Goal: Information Seeking & Learning: Learn about a topic

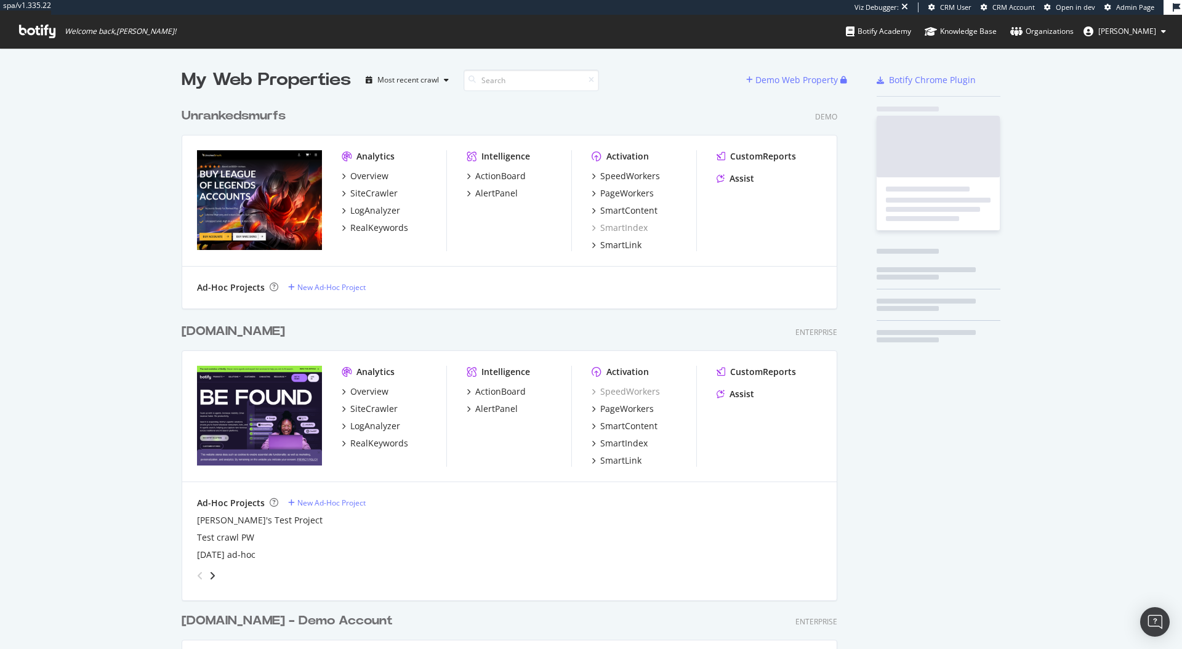
scroll to position [2319, 665]
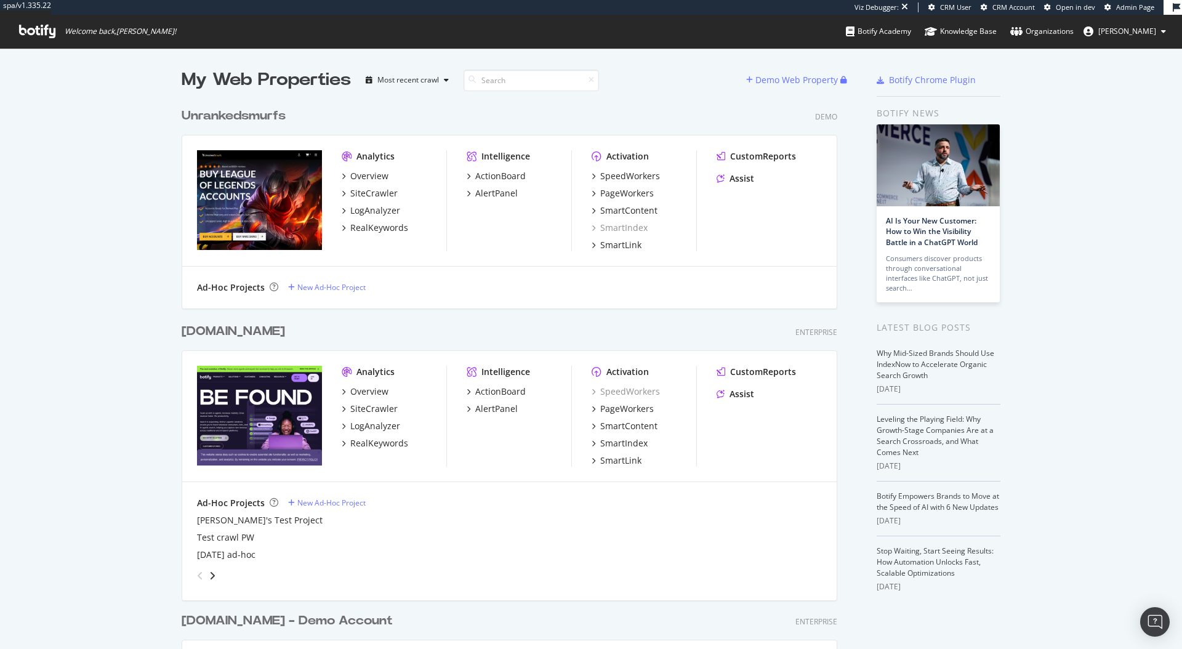
click at [238, 327] on div "[DOMAIN_NAME]" at bounding box center [233, 332] width 103 height 18
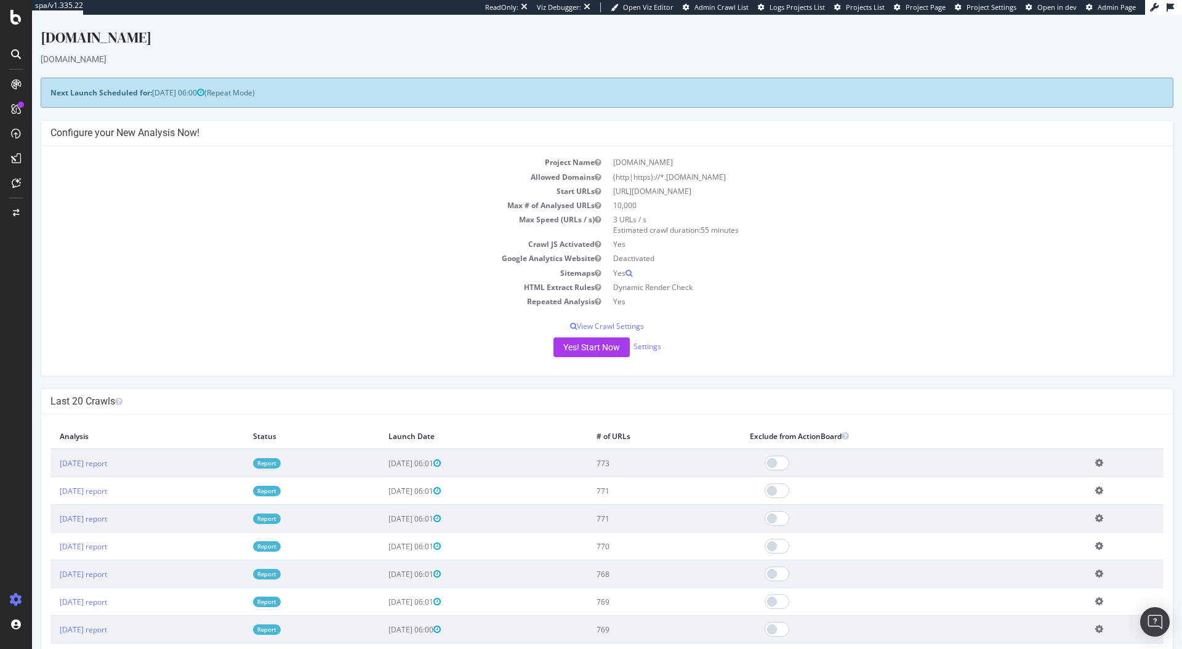
click at [15, 157] on icon at bounding box center [16, 158] width 10 height 10
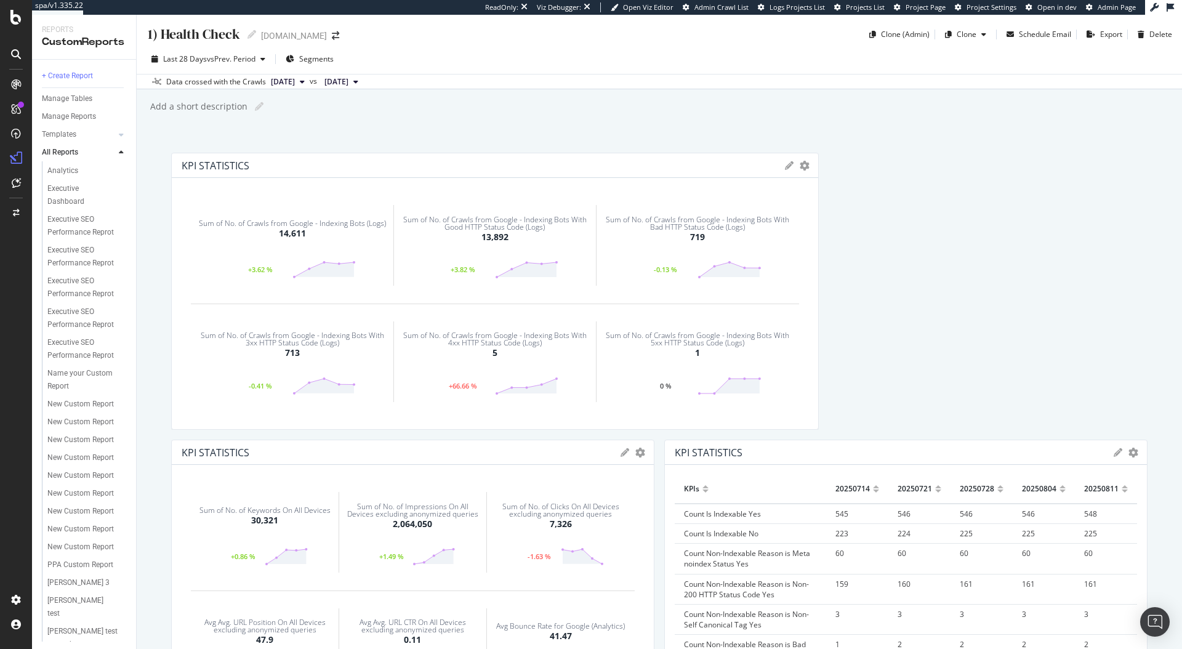
scroll to position [277, 0]
click at [89, 395] on div "New Custom Report" at bounding box center [80, 400] width 66 height 13
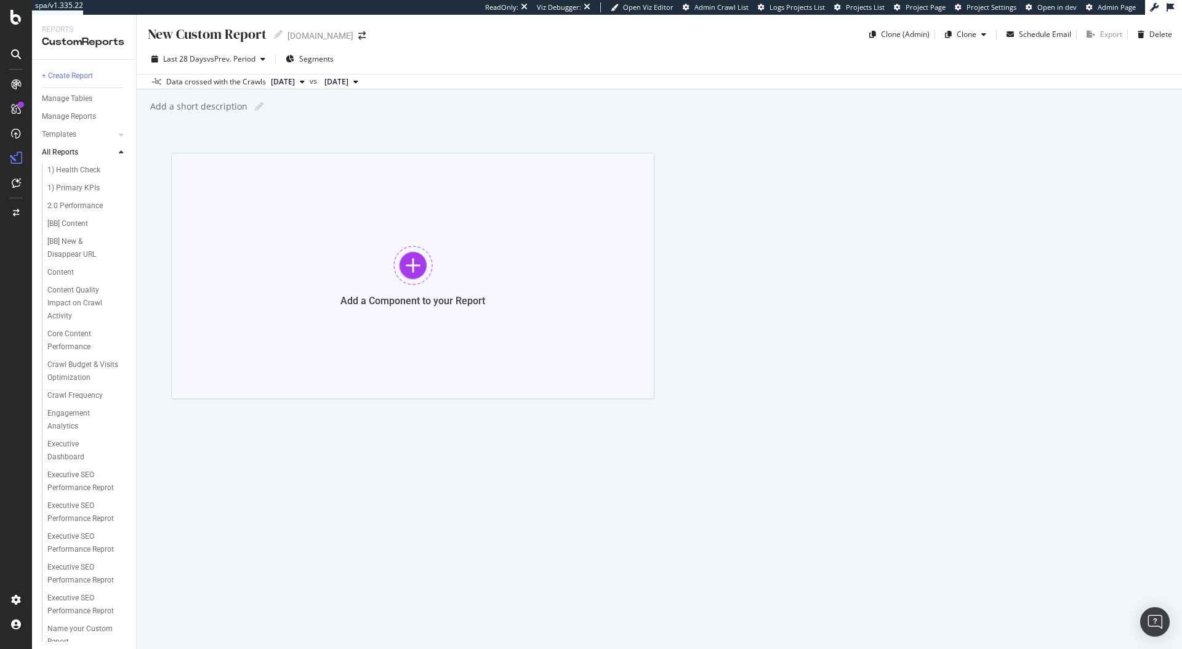
click at [408, 273] on div at bounding box center [412, 265] width 39 height 39
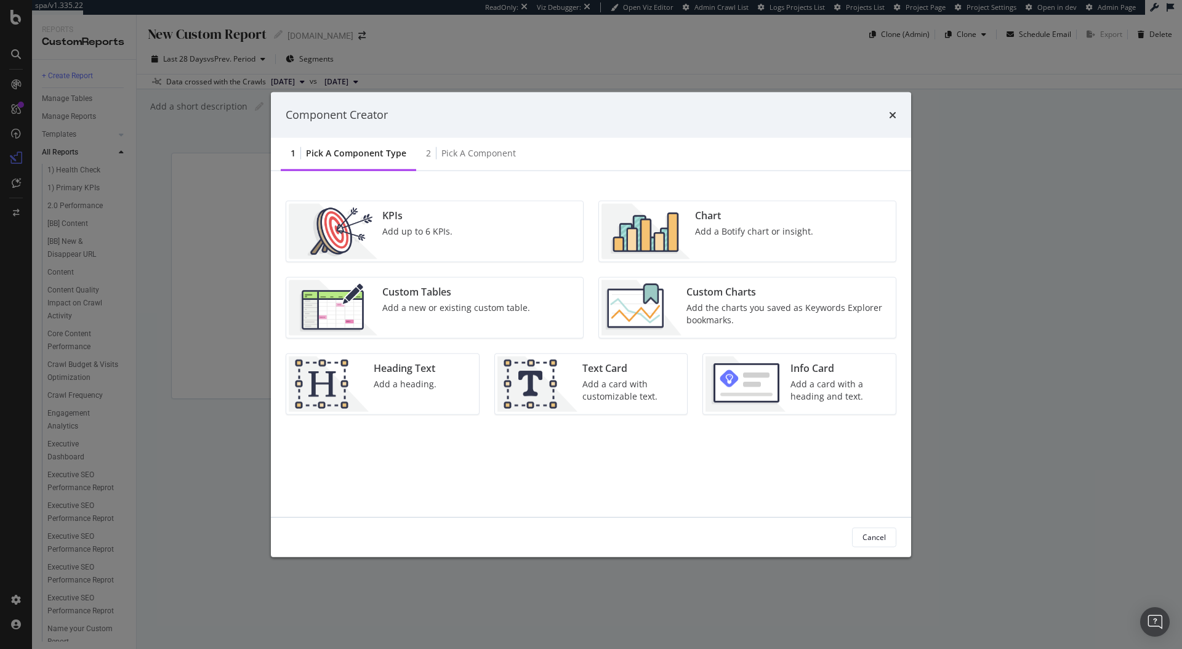
click at [747, 220] on div "Chart" at bounding box center [754, 215] width 118 height 14
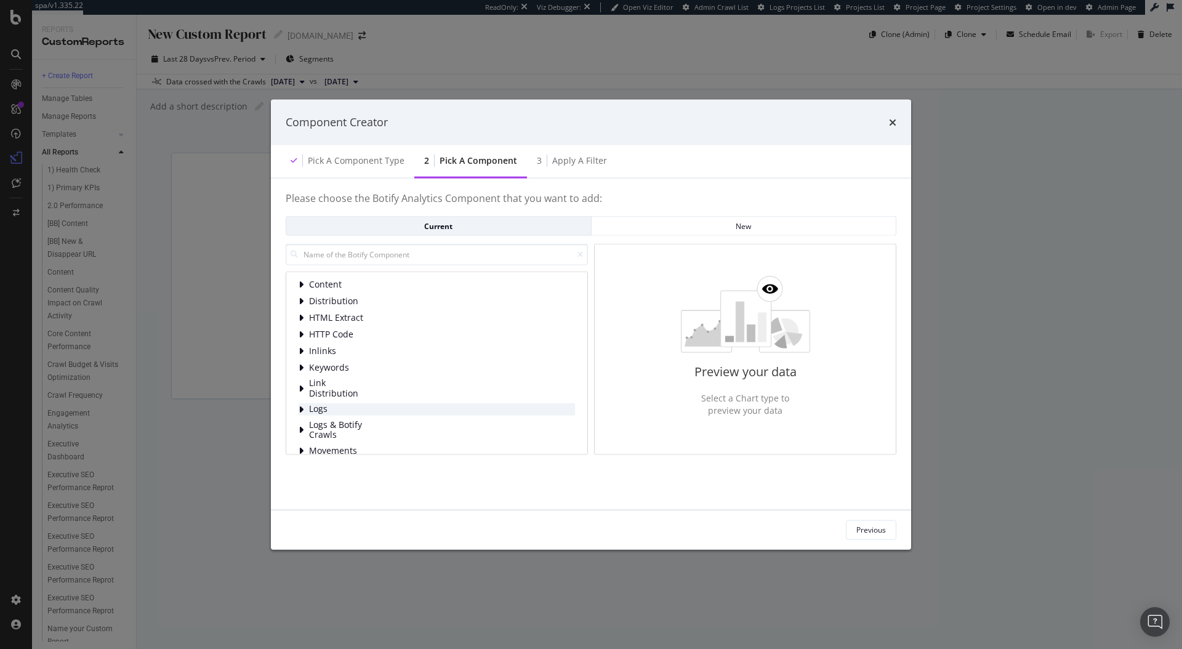
click at [301, 406] on icon "modal" at bounding box center [301, 409] width 5 height 10
click at [302, 401] on icon "modal" at bounding box center [301, 400] width 5 height 10
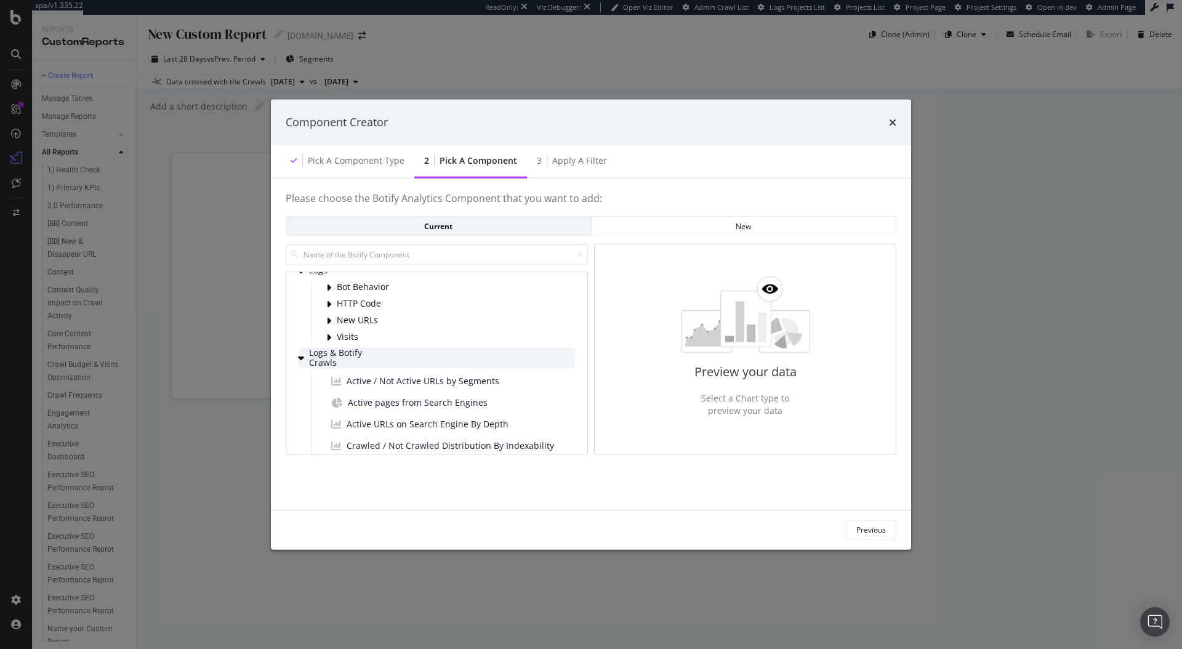
scroll to position [114, 0]
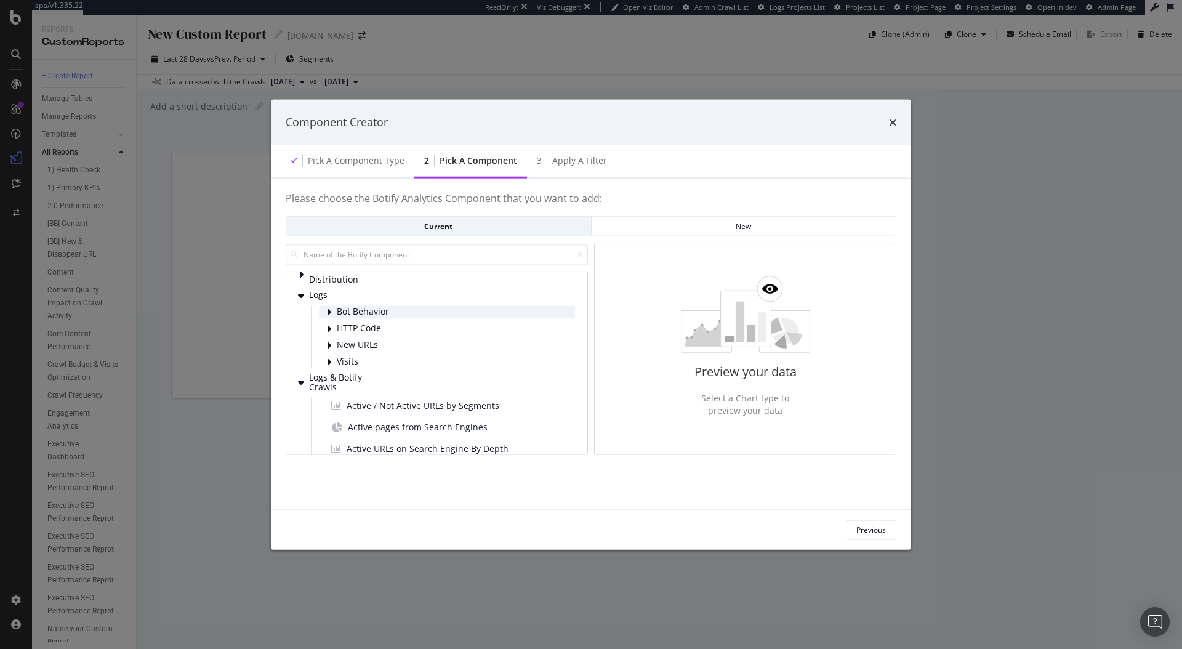
click at [326, 311] on icon "modal" at bounding box center [328, 312] width 5 height 10
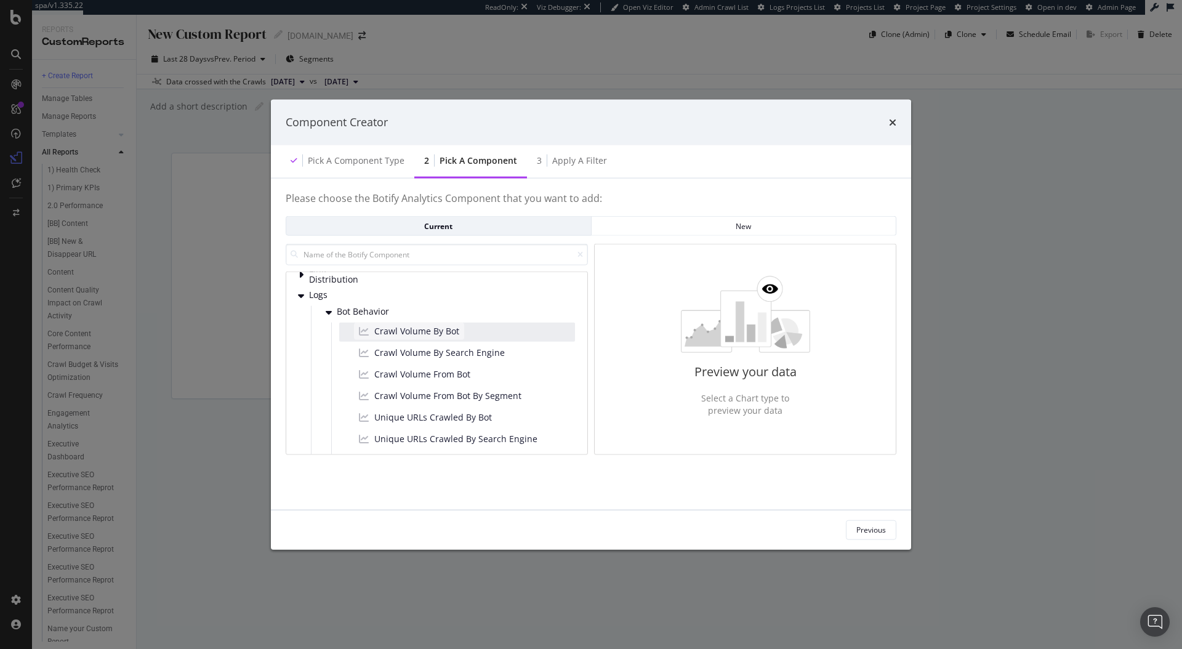
click at [405, 331] on span "Crawl Volume By Bot" at bounding box center [416, 330] width 85 height 12
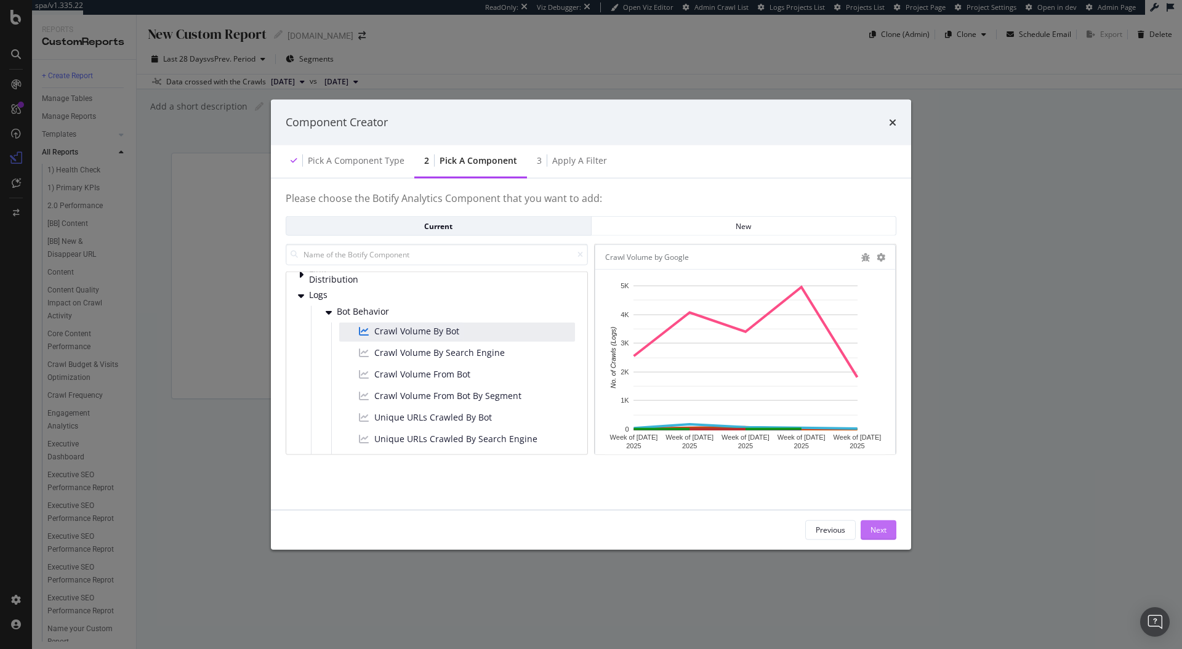
click at [889, 526] on button "Next" at bounding box center [879, 530] width 36 height 20
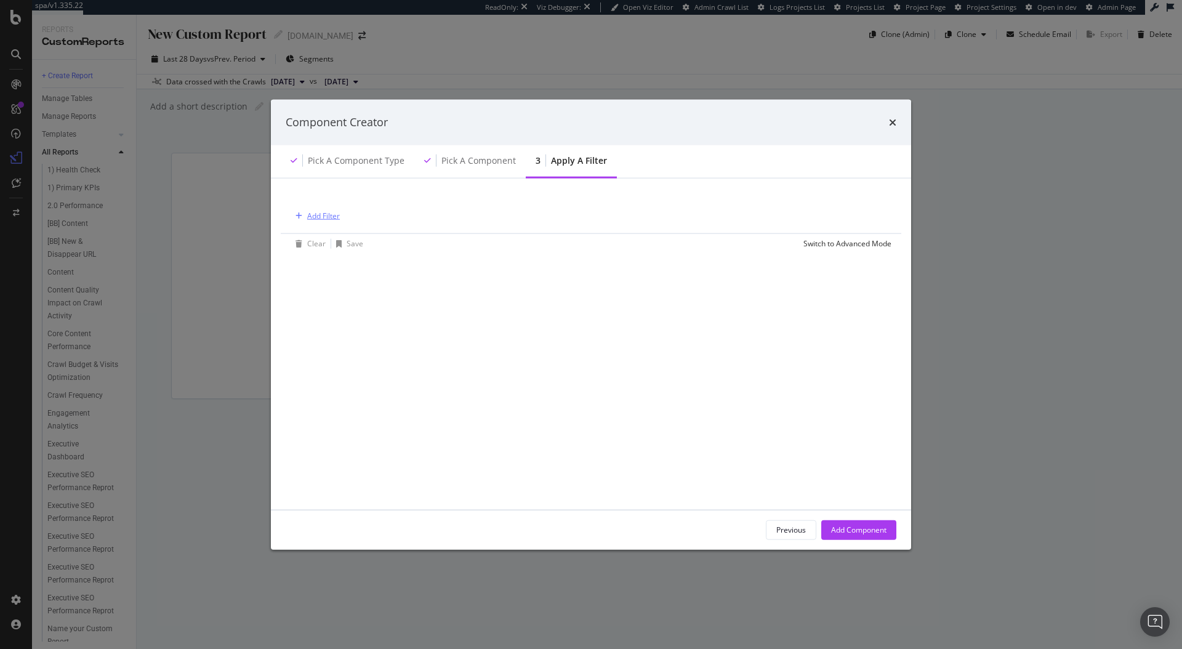
click at [308, 212] on div "Add Filter" at bounding box center [323, 216] width 33 height 10
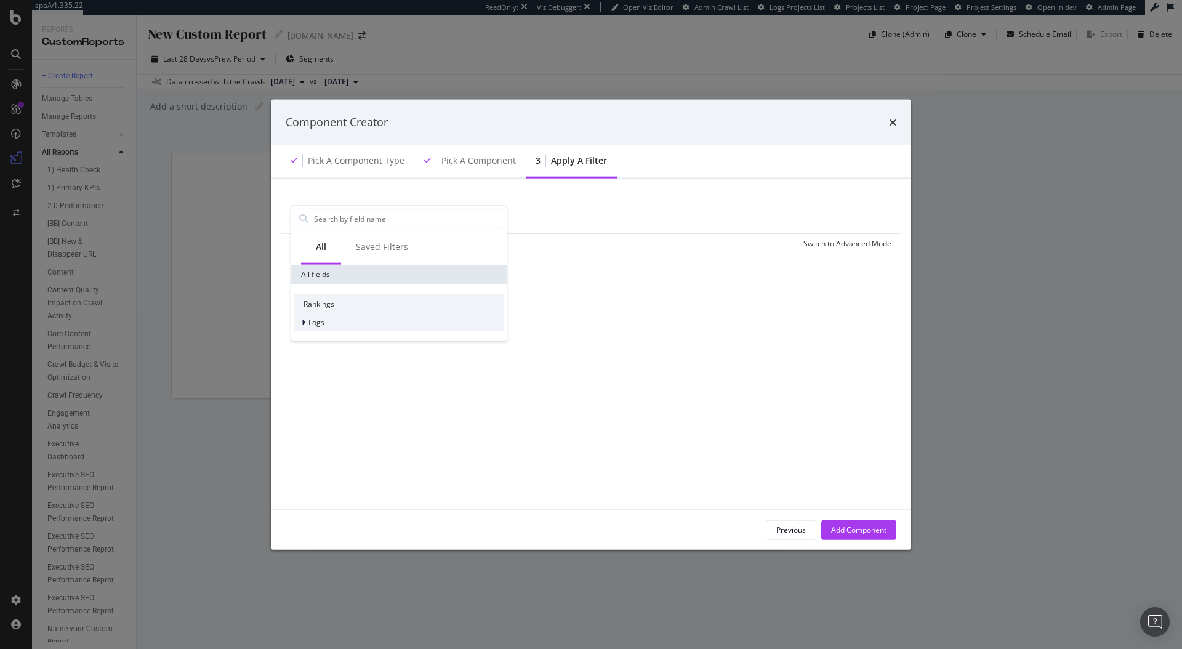
click at [302, 320] on icon "modal" at bounding box center [304, 322] width 4 height 7
click at [316, 335] on span "Segments" at bounding box center [333, 339] width 34 height 10
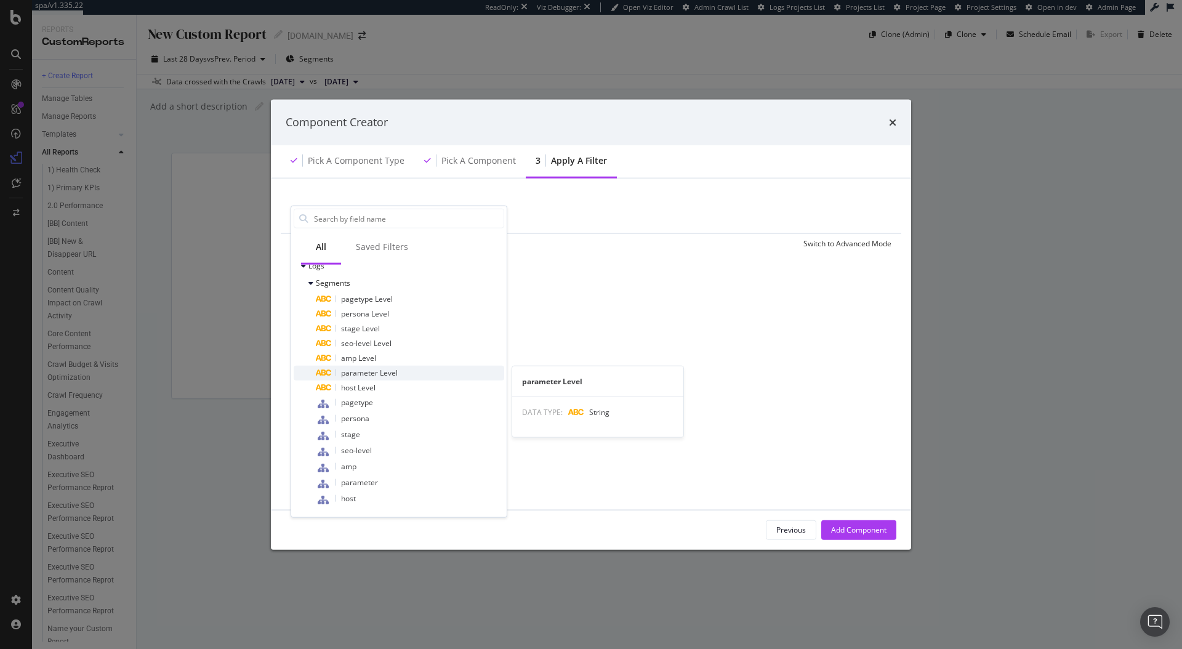
scroll to position [0, 0]
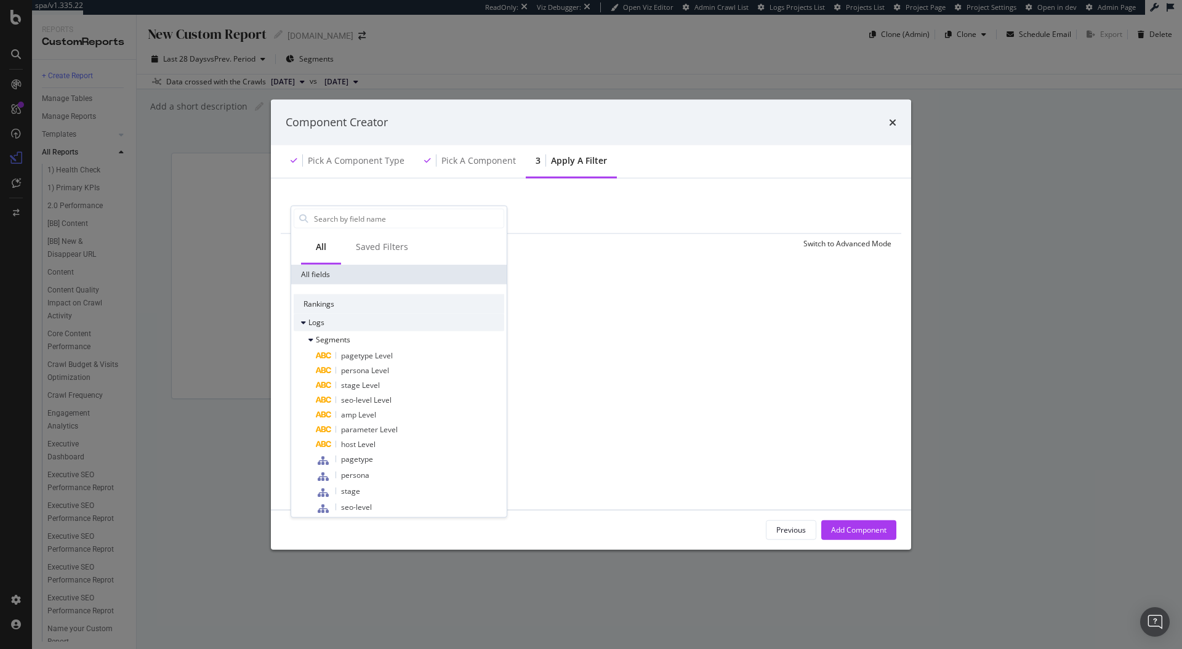
click at [308, 329] on div "Logs" at bounding box center [399, 322] width 211 height 17
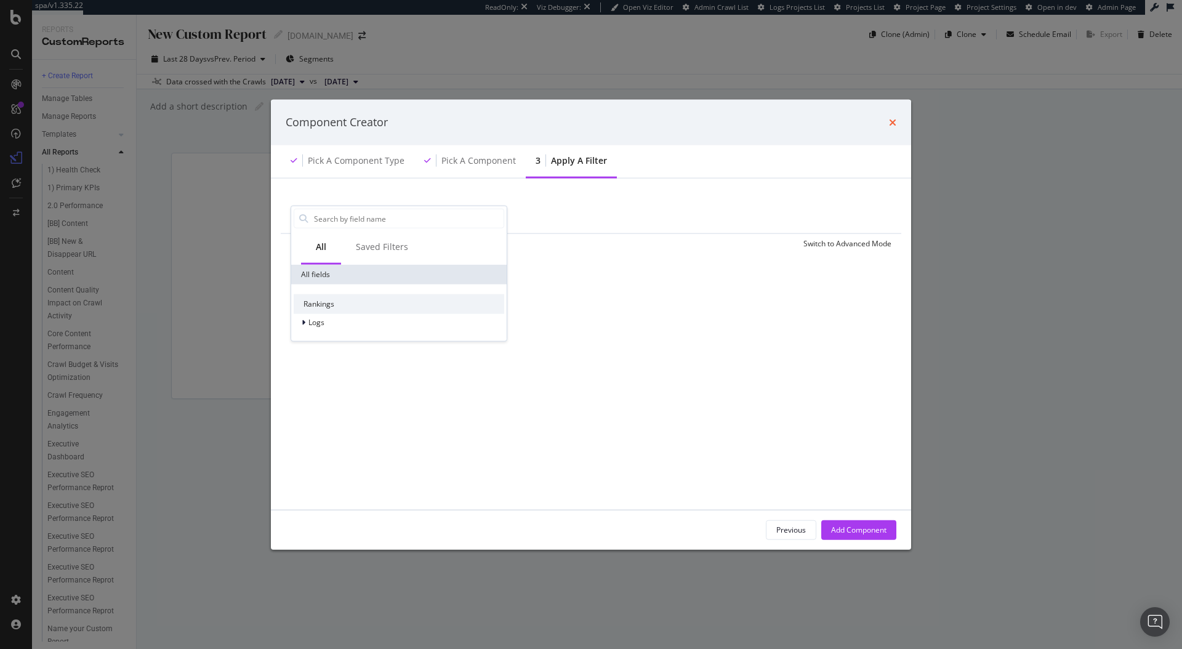
click at [893, 126] on icon "times" at bounding box center [892, 122] width 7 height 10
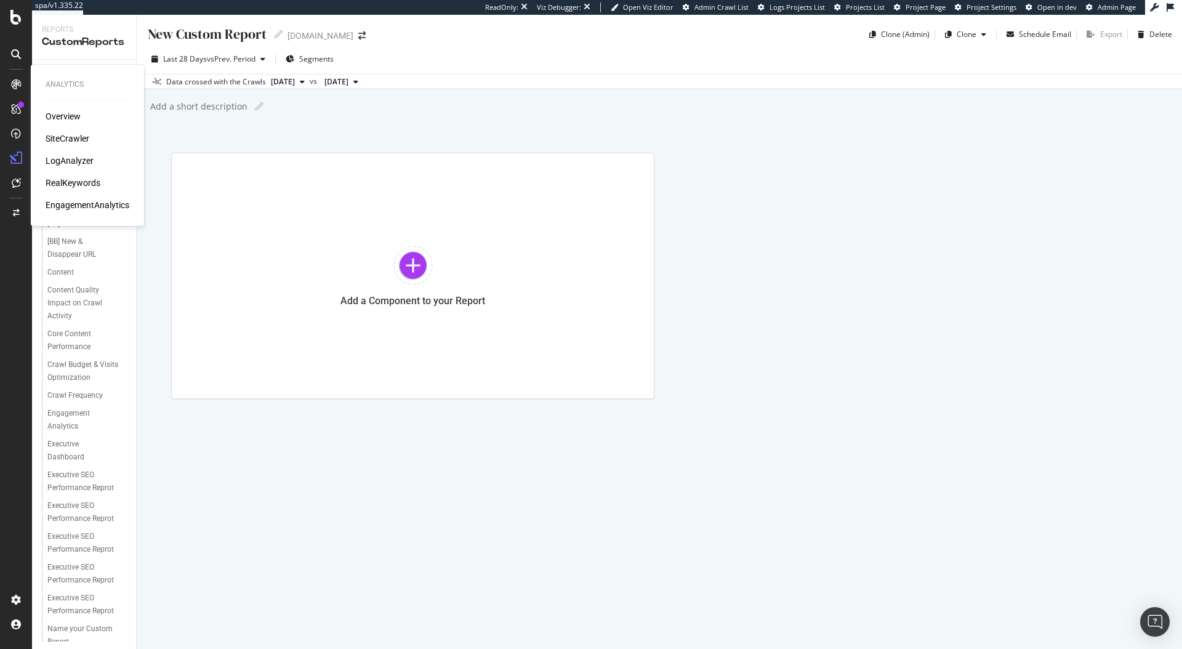
click at [74, 183] on div "RealKeywords" at bounding box center [73, 183] width 55 height 12
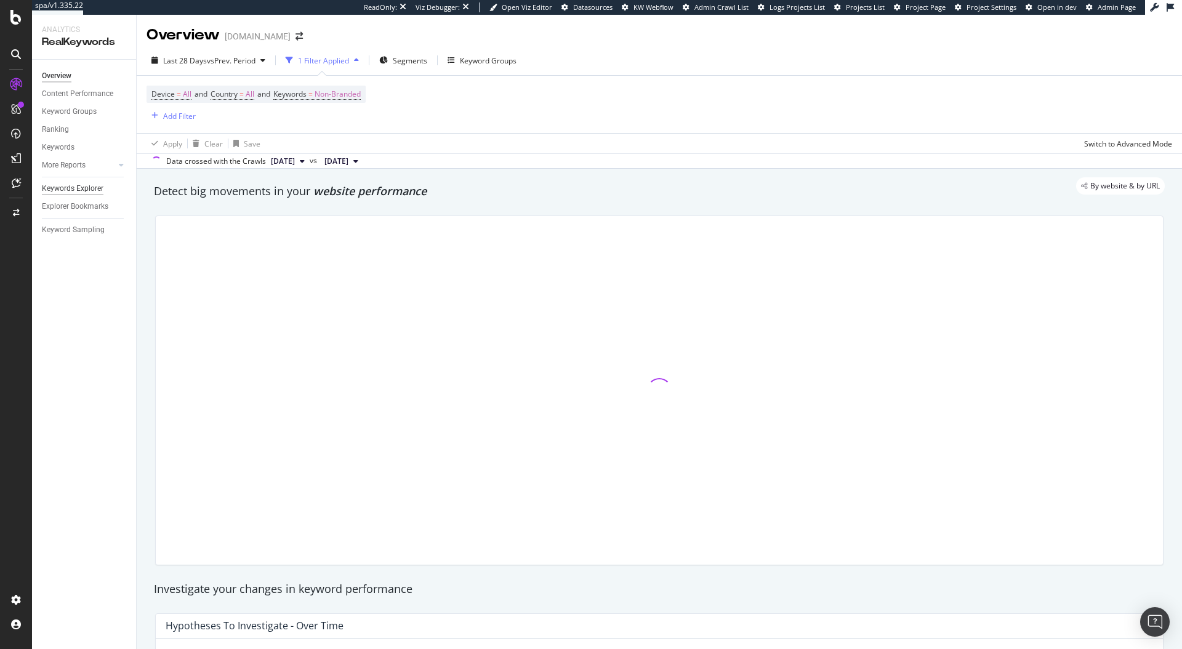
click at [87, 188] on div "Keywords Explorer" at bounding box center [73, 188] width 62 height 13
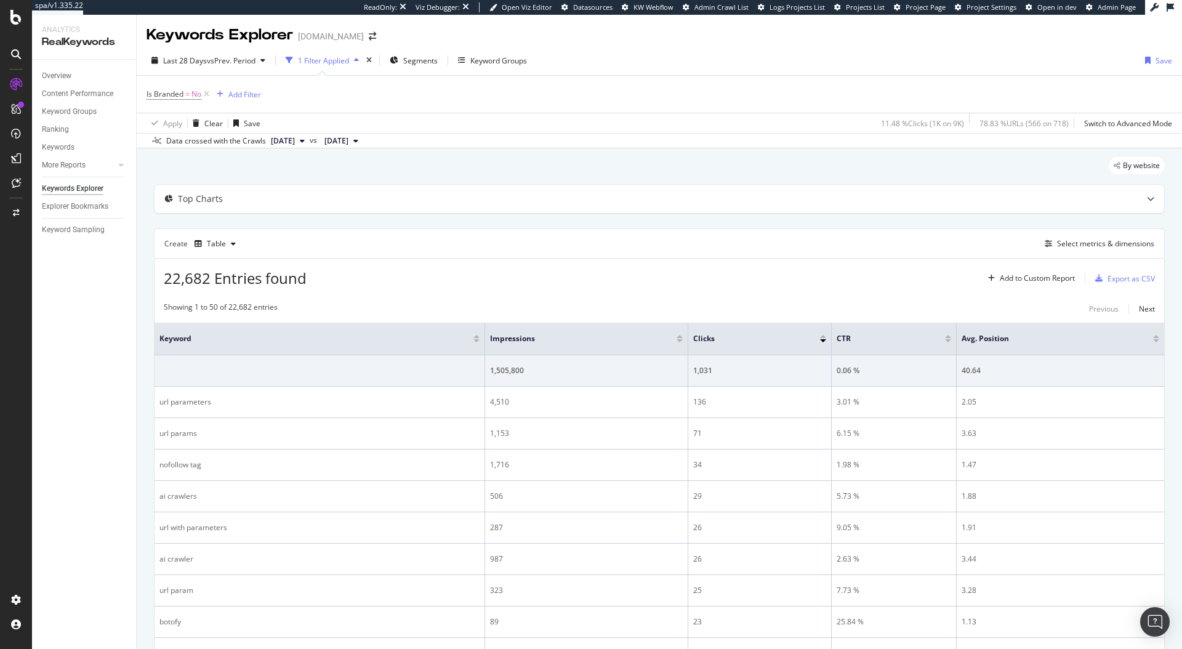
click at [1077, 251] on div "Create Table Select metrics & dimensions" at bounding box center [659, 243] width 1011 height 30
click at [1067, 243] on div "Select metrics & dimensions" at bounding box center [1105, 243] width 97 height 10
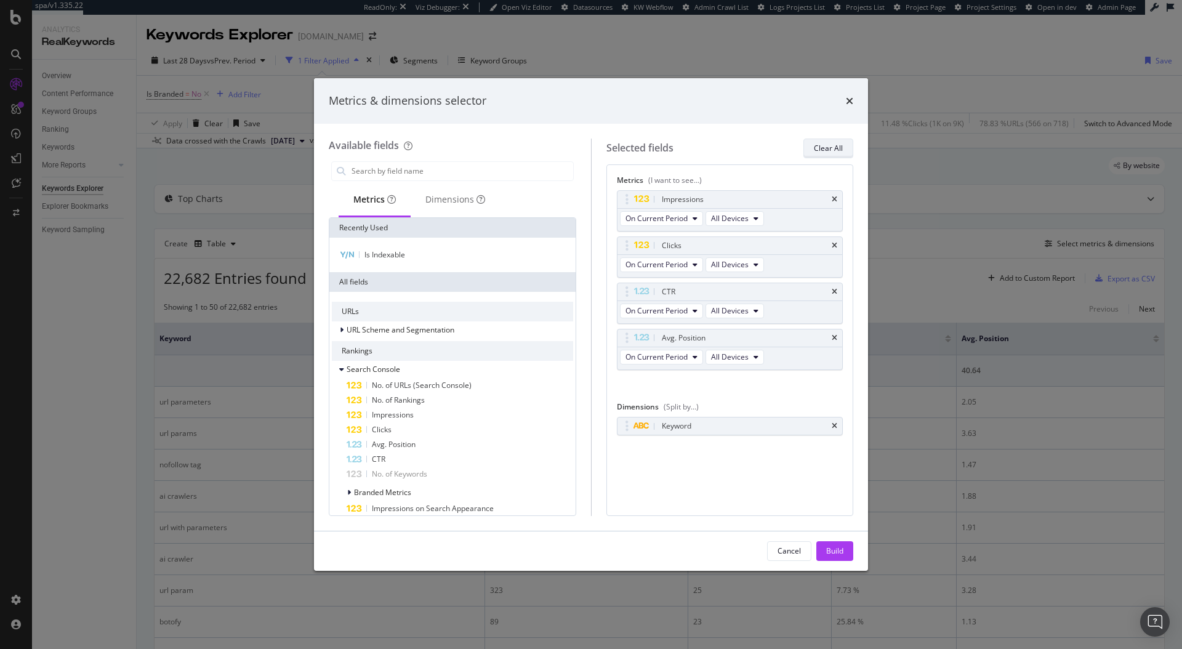
click at [827, 156] on div "Clear All" at bounding box center [828, 148] width 29 height 17
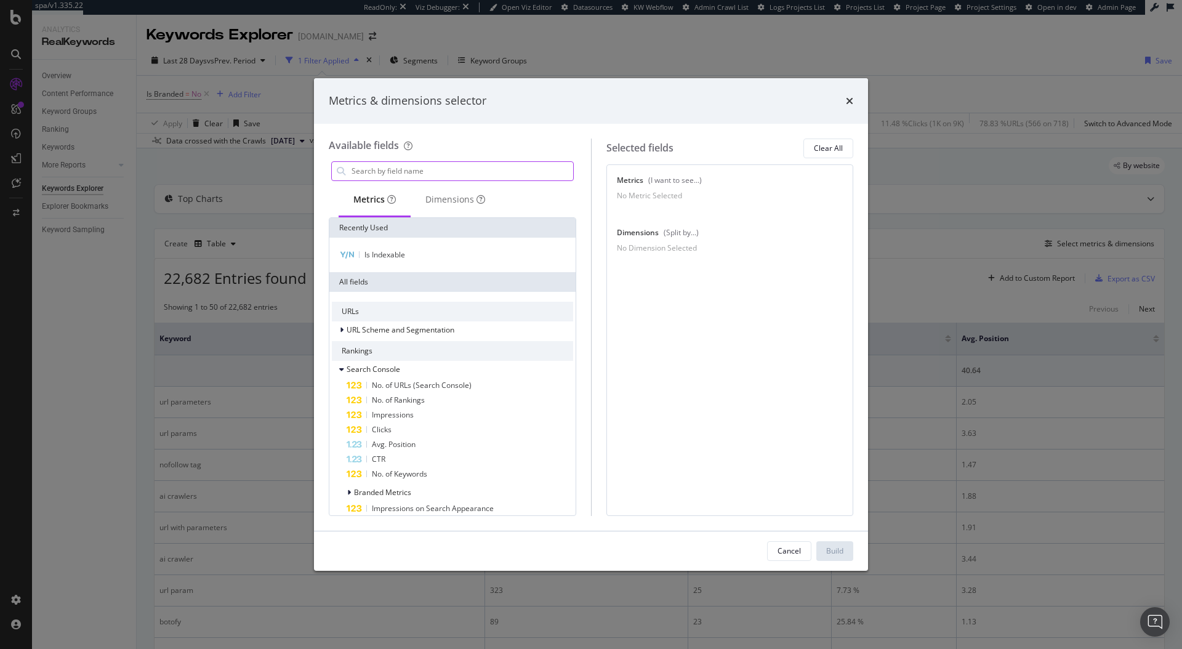
click at [436, 172] on input "modal" at bounding box center [461, 171] width 223 height 18
click at [336, 369] on div "Search Console" at bounding box center [366, 369] width 68 height 12
click at [379, 175] on input "modal" at bounding box center [461, 171] width 223 height 18
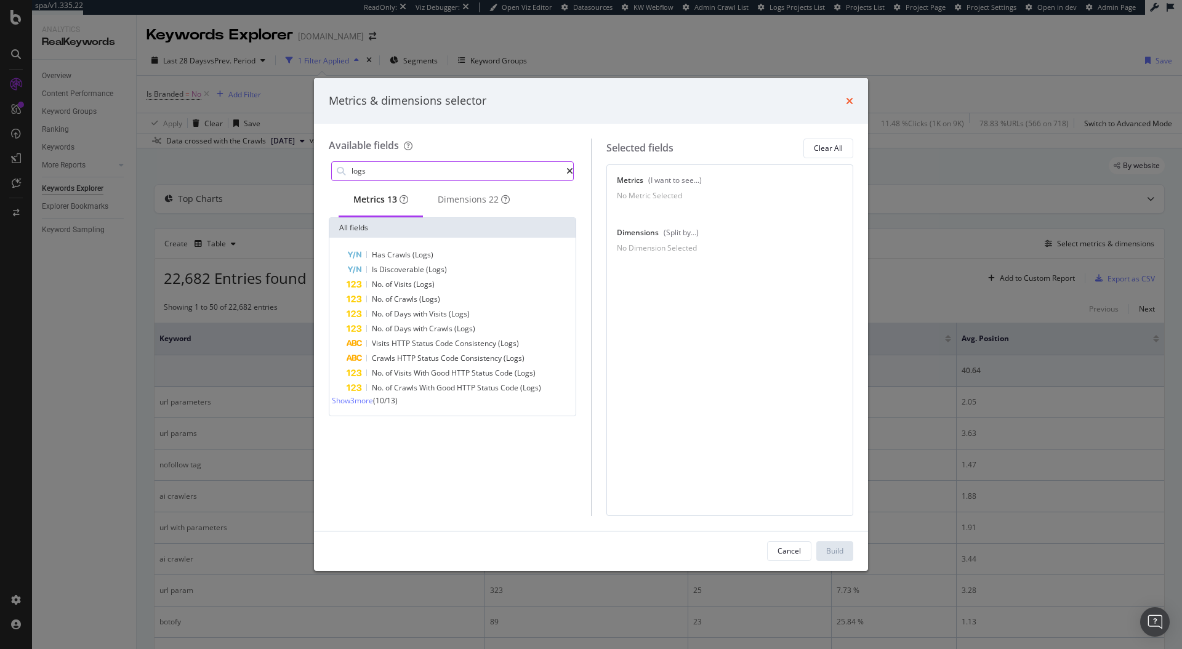
type input "logs"
click at [848, 100] on icon "times" at bounding box center [849, 101] width 7 height 10
